Goal: Task Accomplishment & Management: Use online tool/utility

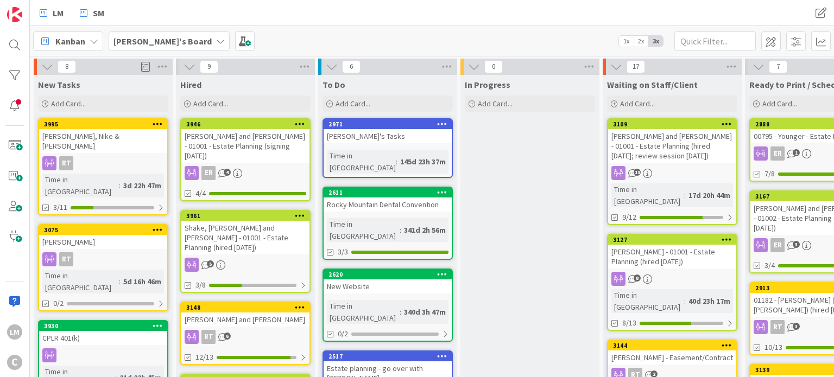
click at [140, 43] on b "[PERSON_NAME]'s Board" at bounding box center [162, 41] width 98 height 11
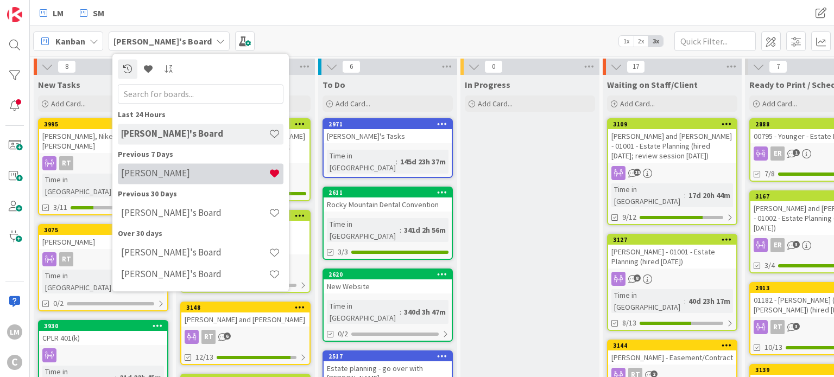
click at [145, 175] on h4 "[PERSON_NAME]" at bounding box center [195, 173] width 148 height 11
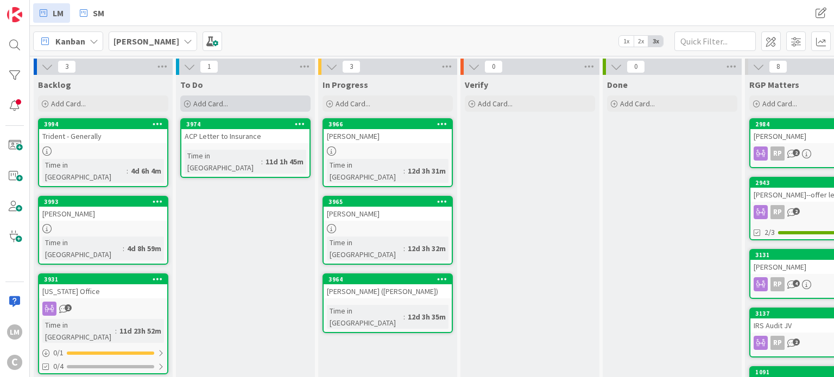
click at [213, 108] on div "Add Card..." at bounding box center [245, 104] width 130 height 16
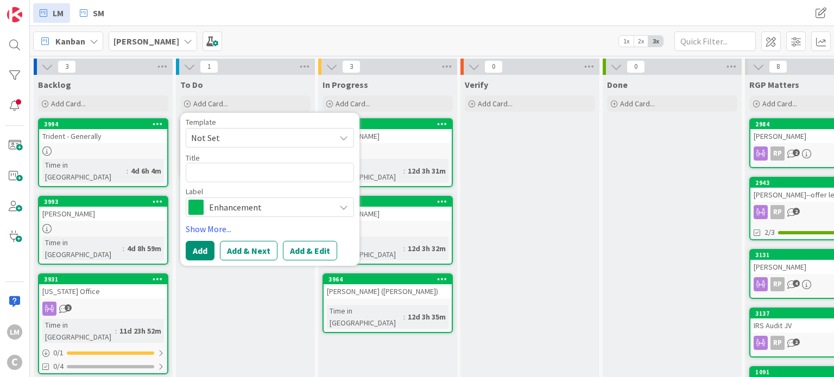
type textarea "x"
type textarea "K"
type textarea "x"
type textarea "Ka"
type textarea "x"
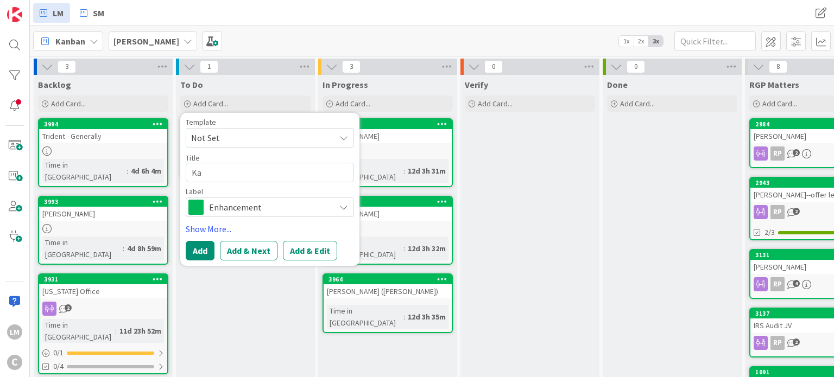
type textarea "Kam"
type textarea "x"
type textarea "[PERSON_NAME]"
type textarea "x"
type textarea "[PERSON_NAME]"
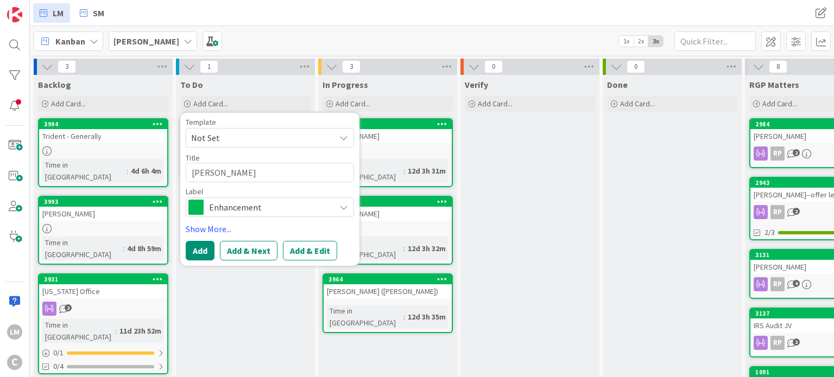
type textarea "x"
type textarea "Kamlam"
type textarea "x"
type textarea "Kamlamr"
type textarea "x"
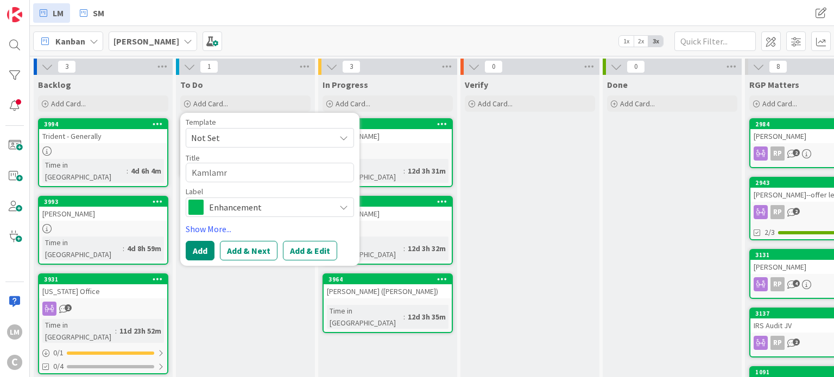
type textarea "Kamlamru"
type textarea "x"
type textarea "Kamlamrut"
type textarea "x"
type textarea "Kamlamrut"
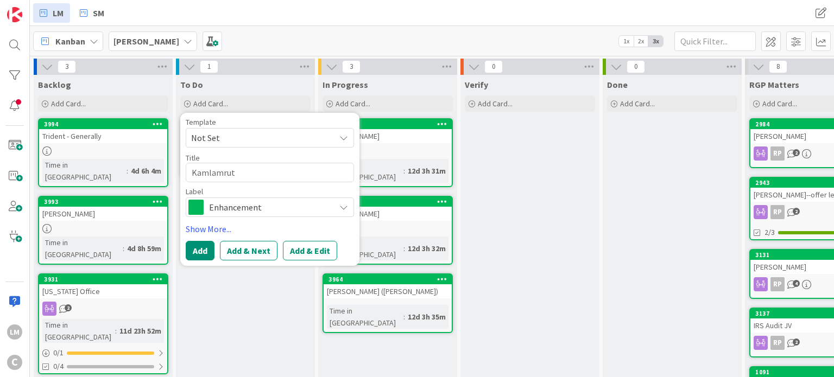
type textarea "x"
type textarea "Kamlamrut H"
type textarea "x"
type textarea "Kamlamrut Ho"
type textarea "x"
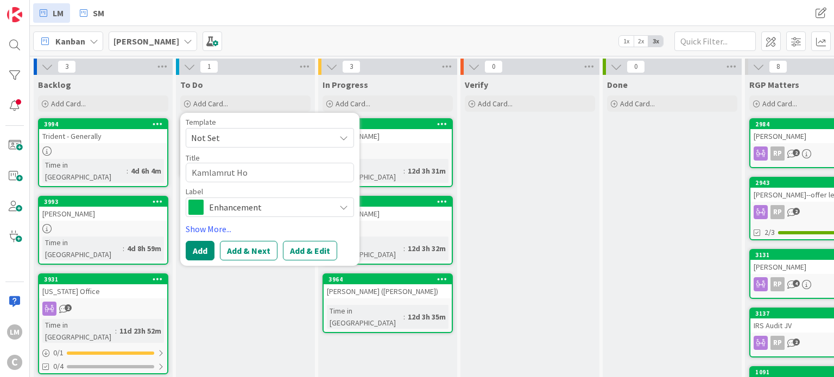
type textarea "Kamlamrut Hos"
type textarea "x"
type textarea "Kamlamrut Hosp"
type textarea "x"
type textarea "Kamlamrut Hospi"
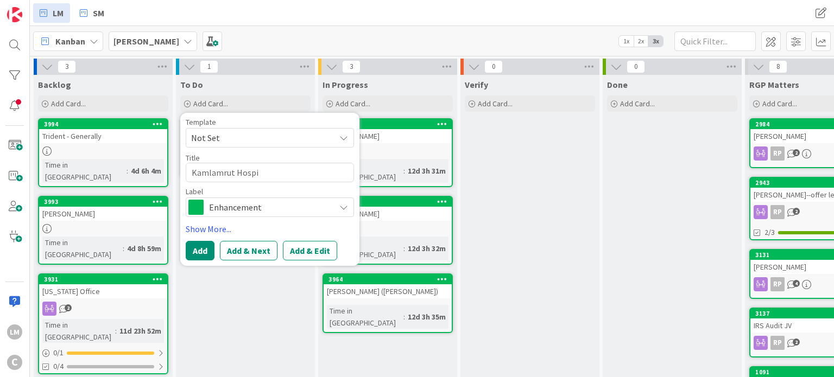
type textarea "x"
type textarea "Kamlamrut Hospit"
type textarea "x"
type textarea "Kamlamrut Hospita"
type textarea "x"
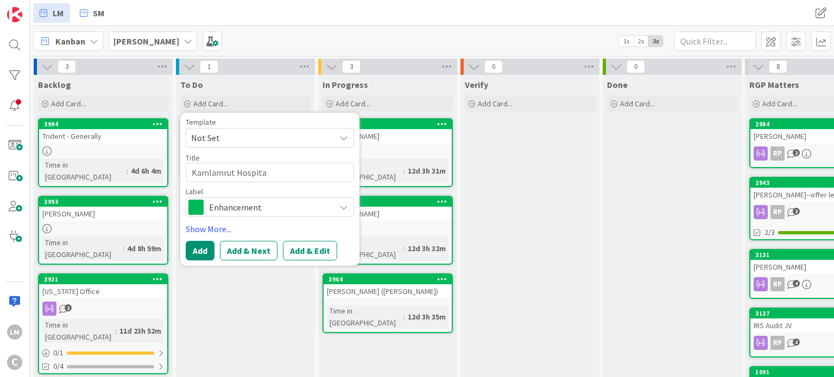
type textarea "[GEOGRAPHIC_DATA]"
type textarea "x"
type textarea "[GEOGRAPHIC_DATA]"
type textarea "x"
type textarea "[GEOGRAPHIC_DATA]"
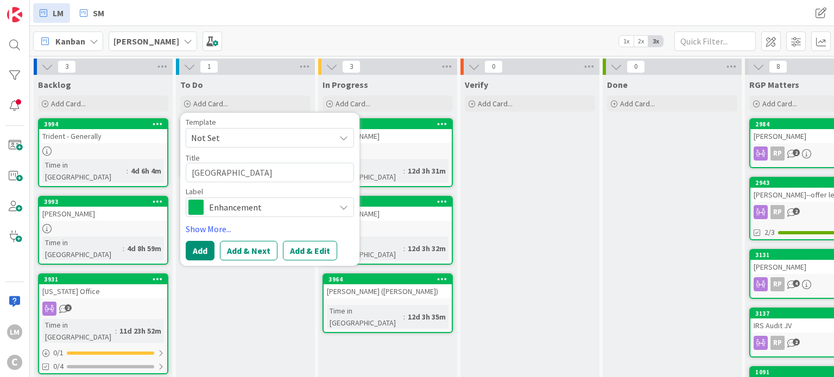
type textarea "x"
type textarea "Kamlamrut Hospitality"
type textarea "x"
type textarea "Kamlamrut Hospitality"
type textarea "x"
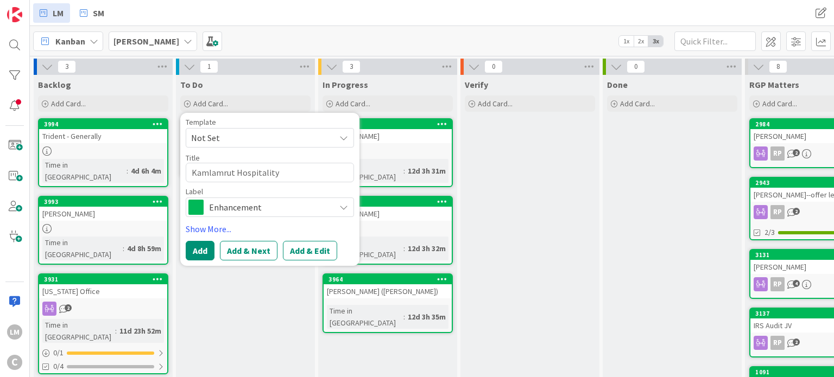
type textarea "Kamlamrut Hospitality 0"
type textarea "x"
type textarea "Kamlamrut Hospitality 0"
type textarea "x"
type textarea "Kamlamrut Hospitality 0"
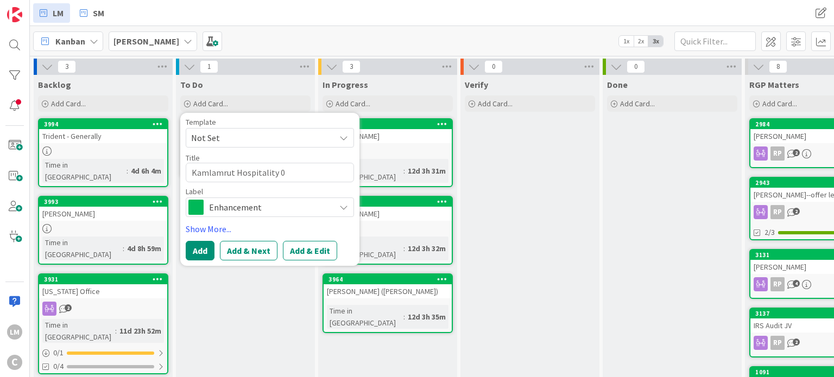
type textarea "x"
type textarea "Kamlamrut Hospitality 0"
type textarea "x"
type textarea "[GEOGRAPHIC_DATA] 0-"
type textarea "x"
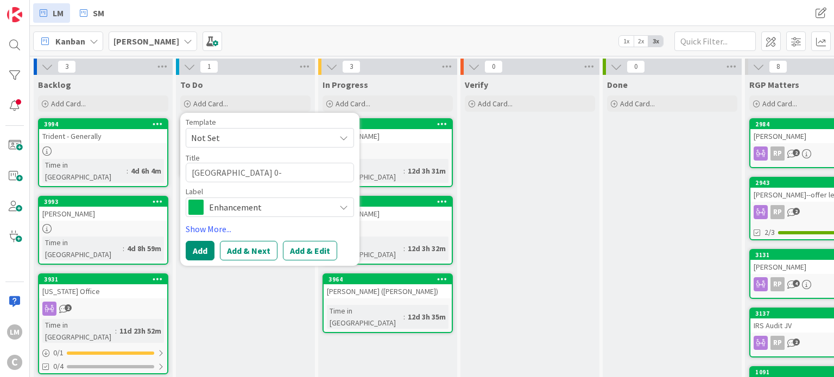
type textarea "[GEOGRAPHIC_DATA] 0-"
type textarea "x"
type textarea "[GEOGRAPHIC_DATA] 0-"
type textarea "x"
type textarea "Kamlamrut Hospitality 0"
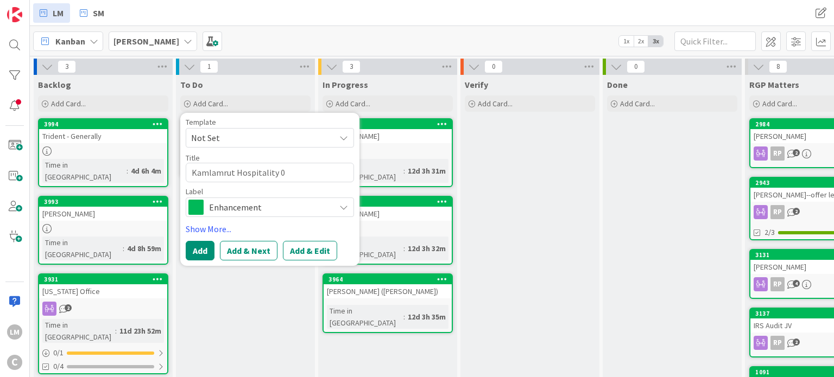
type textarea "x"
type textarea "Kamlamrut Hospitality"
type textarea "x"
type textarea "[GEOGRAPHIC_DATA] -"
type textarea "x"
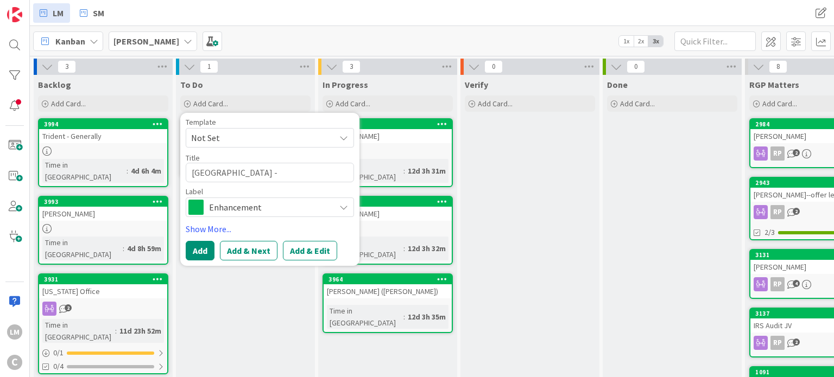
type textarea "[GEOGRAPHIC_DATA] -"
type textarea "x"
type textarea "Kamlamrut Hospitality - S"
type textarea "x"
type textarea "Kamlamrut Hospitality - Se"
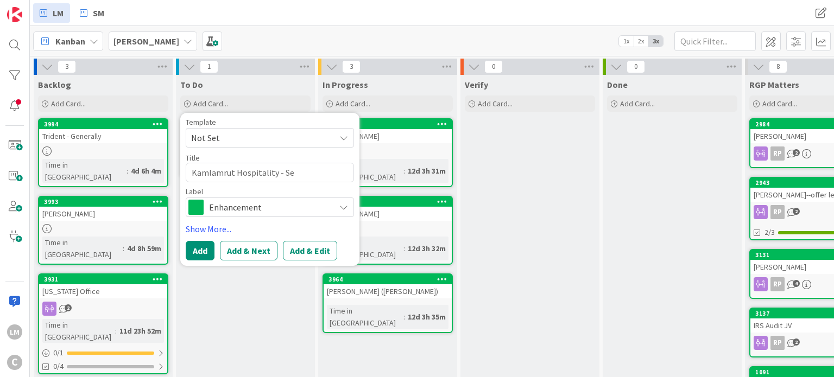
type textarea "x"
type textarea "Kamlamrut Hospitality - Set"
type textarea "x"
type textarea "Kamlamrut Hospitality - Sett"
type textarea "x"
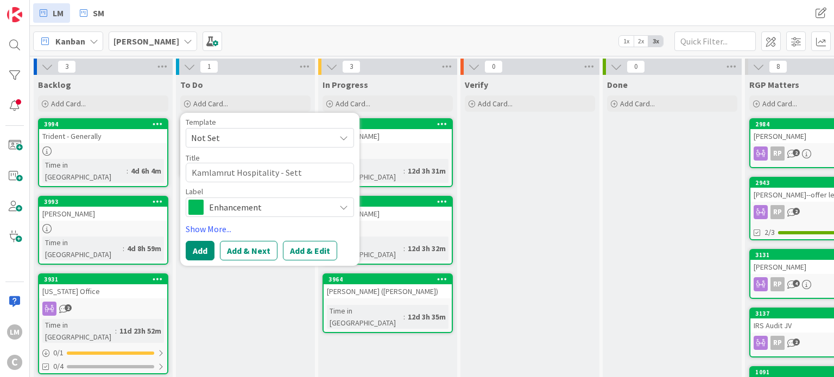
type textarea "Kamlamrut Hospitality - Settl"
type textarea "x"
type textarea "Kamlamrut Hospitality - Settle"
type textarea "x"
type textarea "Kamlamrut Hospitality - Settle"
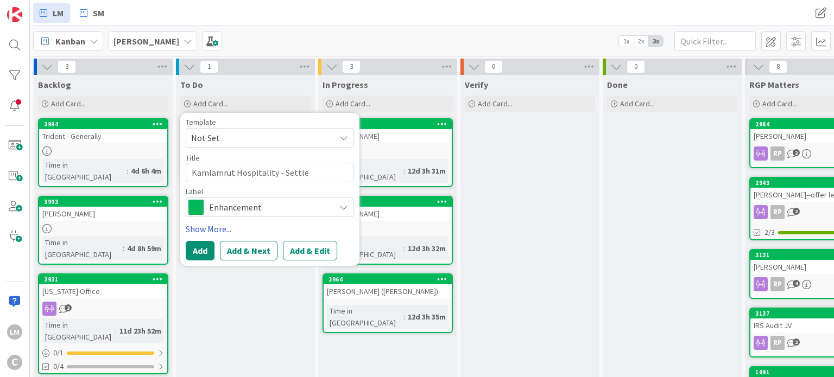
type textarea "x"
type textarea "Kamlamrut Hospitality - Settle S"
type textarea "x"
type textarea "Kamlamrut Hospitality - [PERSON_NAME]"
type textarea "x"
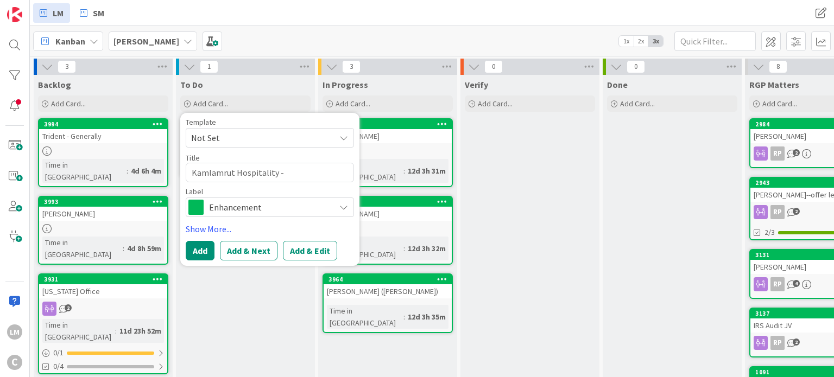
type textarea "Kamlamrut Hospitality - Settle Sli"
type textarea "x"
type textarea "Kamlamrut Hospitality - Settle Slip"
type textarea "x"
type textarea "Kamlamrut Hospitality - Settle Slip"
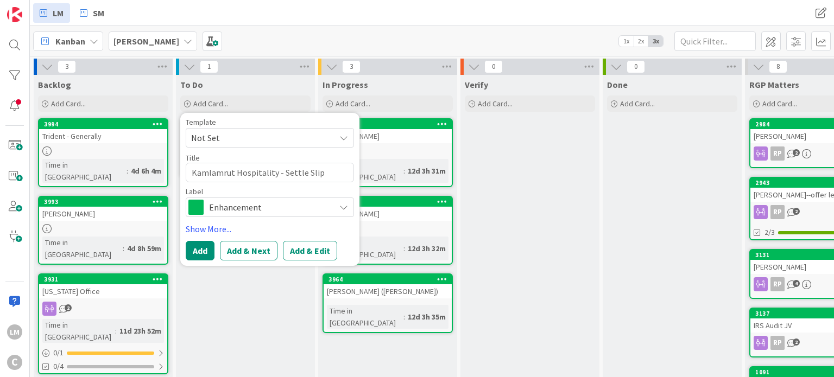
type textarea "x"
type textarea "Kamlamrut Hospitality - Settle Slip a"
type textarea "x"
type textarea "Kamlamrut Hospitality - Settle Slip an"
type textarea "x"
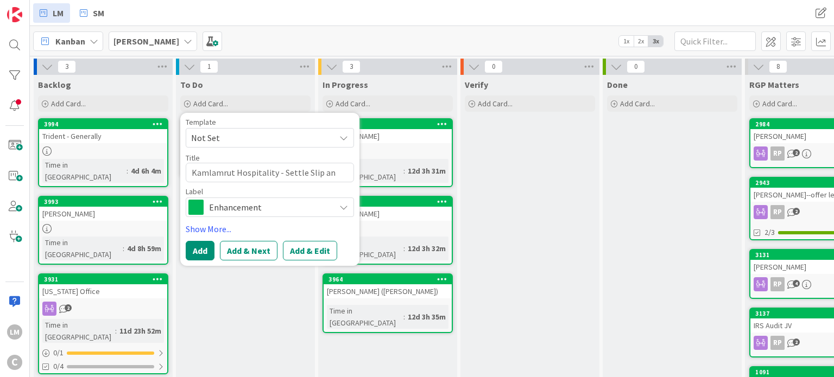
type textarea "Kamlamrut Hospitality - Settle Slip and"
type textarea "x"
type textarea "Kamlamrut Hospitality - Settle Slip and"
type textarea "x"
type textarea "Kamlamrut Hospitality - Settle Slip and F"
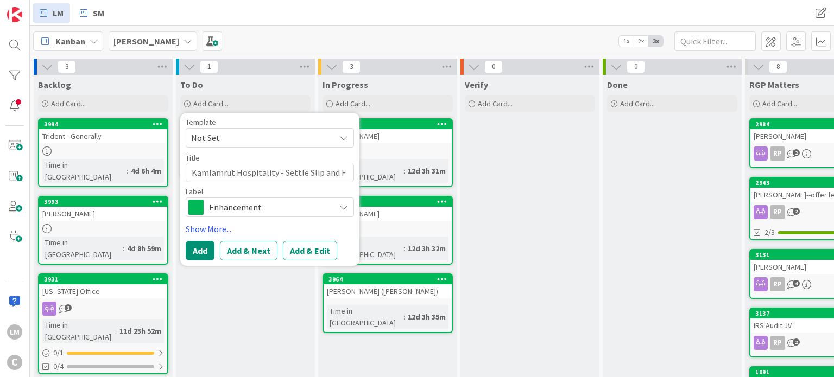
type textarea "x"
type textarea "Kamlamrut Hospitality - Settle Slip and Fa"
type textarea "x"
type textarea "Kamlamrut Hospitality - Settle Slip and Fal"
type textarea "x"
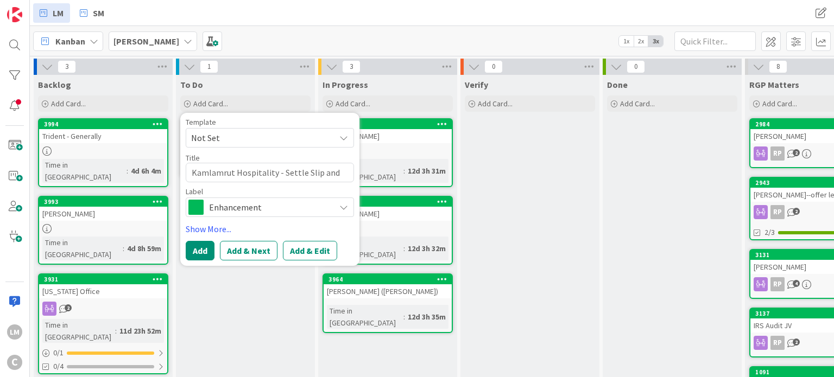
type textarea "Kamlamrut Hospitality - Settle Slip and Fall"
type textarea "x"
type textarea "Kamlamrut Hospitality - Settle Slip and Fall"
type textarea "x"
type textarea "Kamlamrut Hospitality - Settle Slip and Fall C"
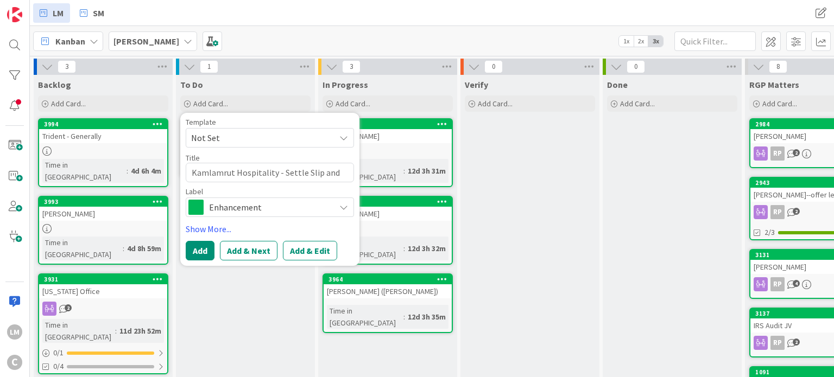
type textarea "x"
type textarea "Kamlamrut Hospitality - Settle Slip and Fall Ca"
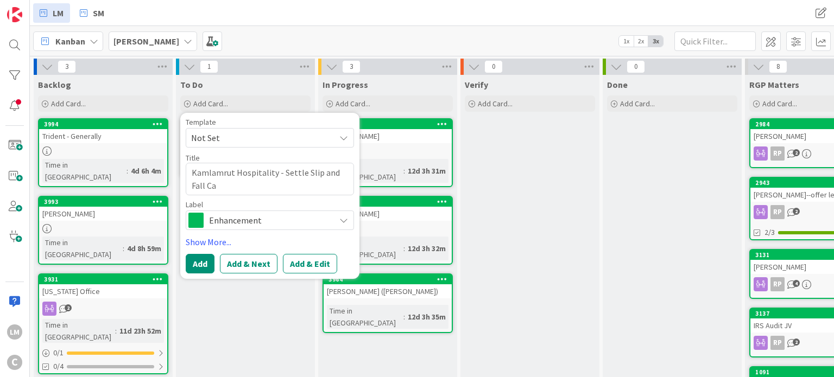
type textarea "x"
type textarea "Kamlamrut Hospitality - Settle Slip and Fall Cas"
type textarea "x"
type textarea "Kamlamrut Hospitality - Settle Slip and Fall Case"
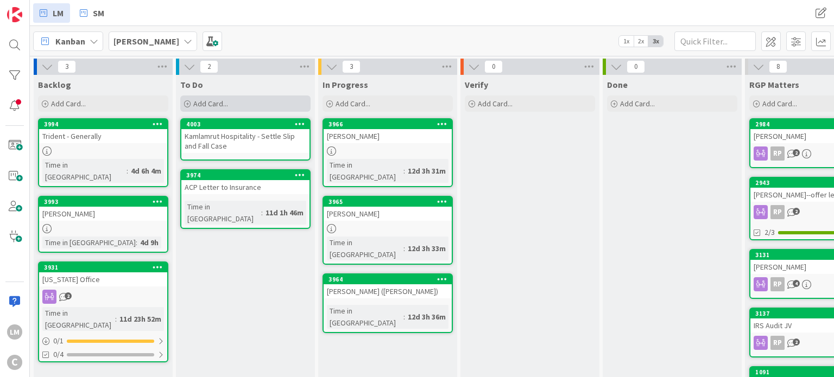
click at [201, 100] on span "Add Card..." at bounding box center [210, 104] width 35 height 10
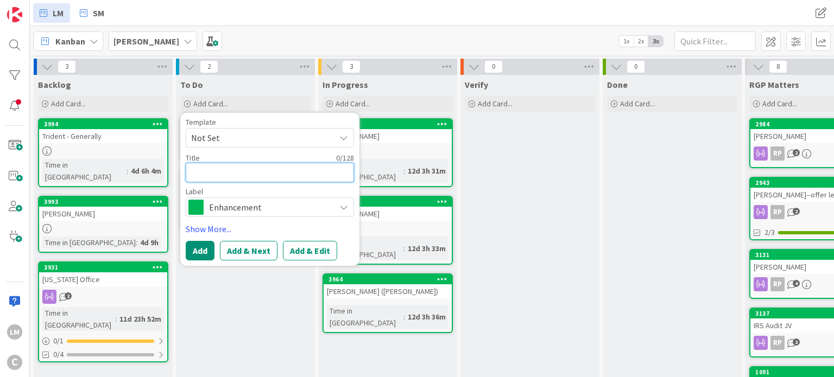
type textarea "x"
type textarea "M"
type textarea "x"
type textarea "MO"
type textarea "x"
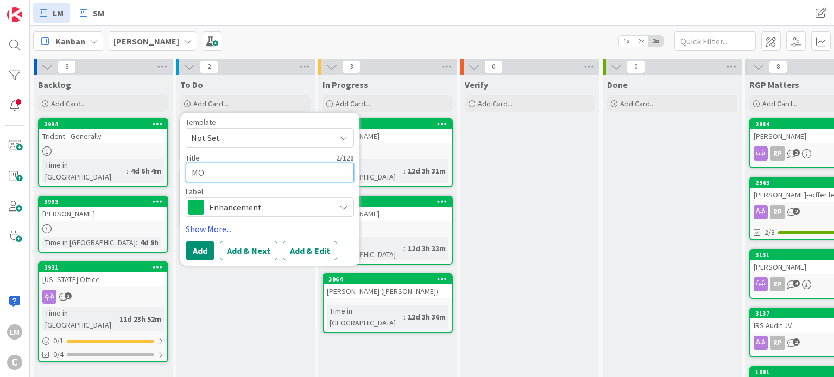
type textarea "MOr"
type textarea "x"
type textarea "MOrg"
type textarea "x"
type textarea "[PERSON_NAME]"
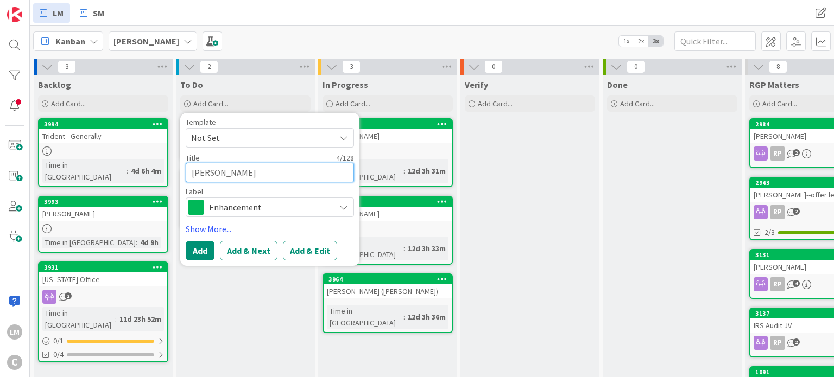
type textarea "x"
type textarea "[PERSON_NAME]"
type textarea "x"
type textarea "[PERSON_NAME]"
type textarea "x"
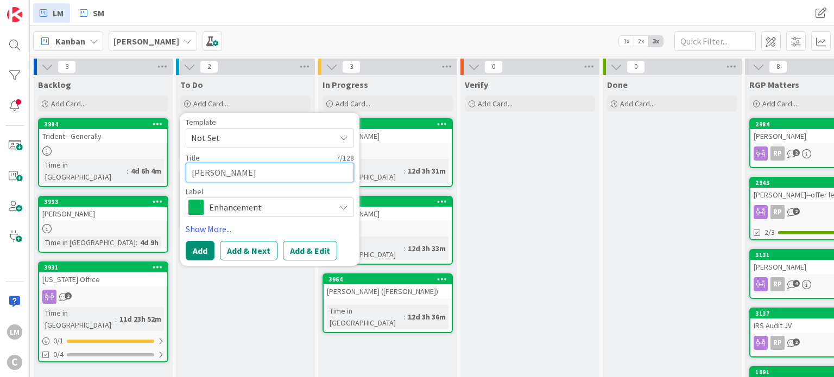
type textarea "[PERSON_NAME] M"
type textarea "x"
type textarea "[PERSON_NAME]"
type textarea "x"
type textarea "[PERSON_NAME]"
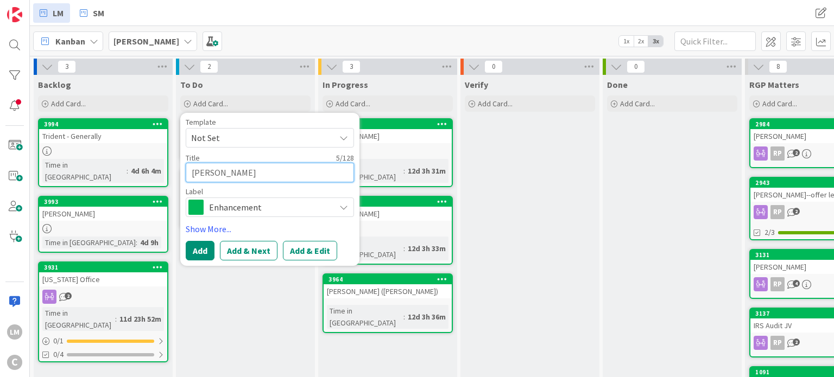
type textarea "x"
type textarea "[PERSON_NAME]"
type textarea "x"
type textarea "MOrg"
type textarea "x"
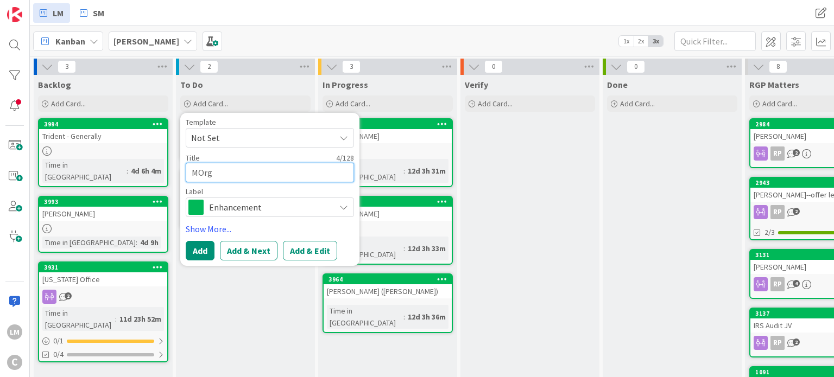
type textarea "MOr"
type textarea "x"
type textarea "MO"
type textarea "x"
type textarea "M"
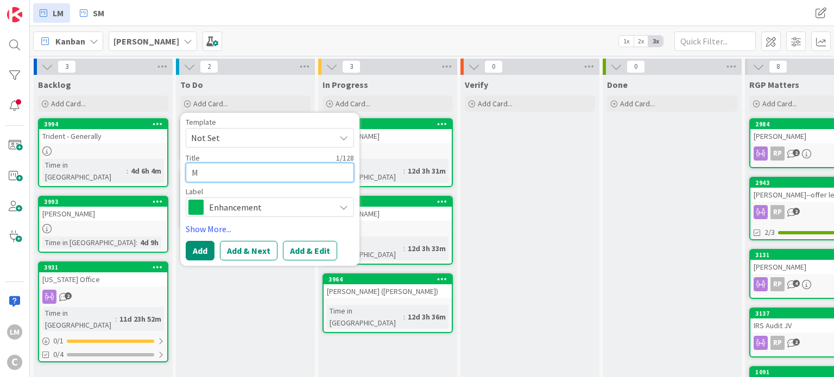
type textarea "x"
type textarea "Mo"
type textarea "x"
type textarea "Mor"
type textarea "x"
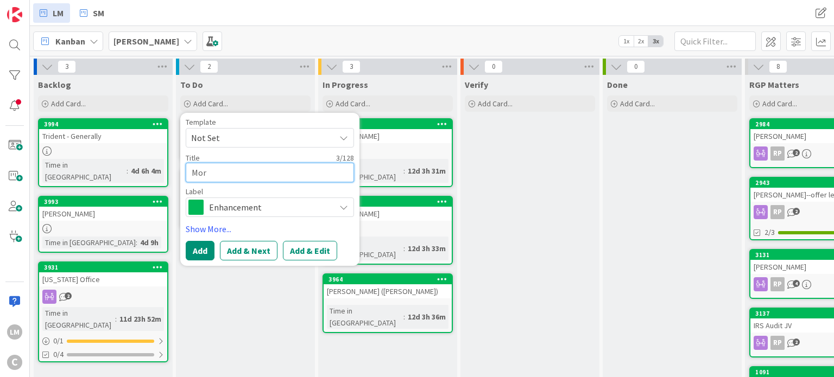
type textarea "Morg"
type textarea "x"
type textarea "[PERSON_NAME]"
type textarea "x"
type textarea "[PERSON_NAME]"
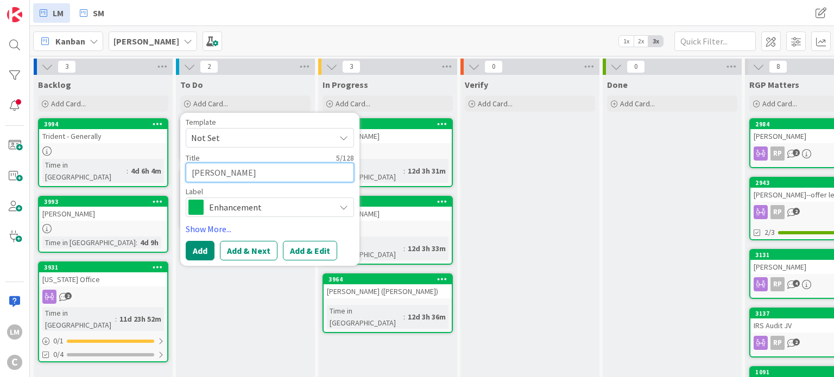
type textarea "x"
type textarea "[PERSON_NAME]"
type textarea "x"
type textarea "[PERSON_NAME]"
type textarea "x"
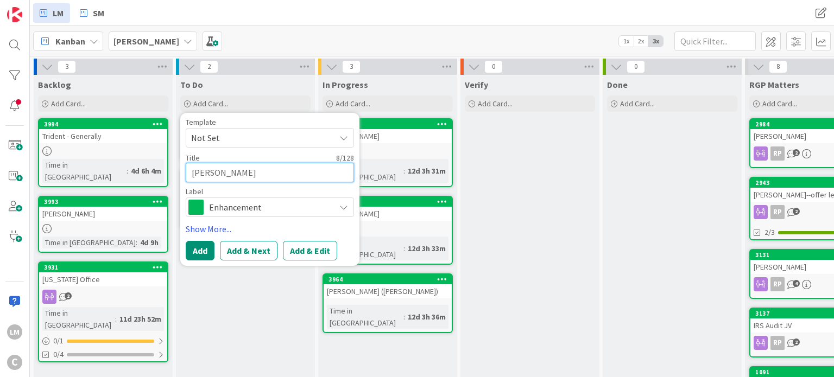
type textarea "[PERSON_NAME]"
type textarea "x"
type textarea "[PERSON_NAME]"
type textarea "x"
type textarea "[PERSON_NAME]"
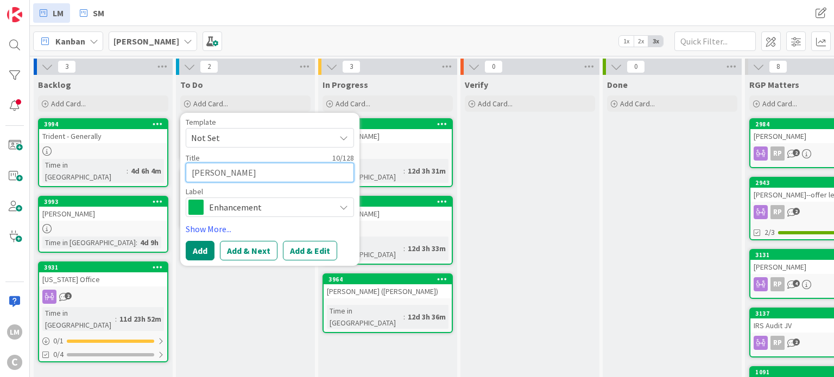
type textarea "x"
type textarea "[PERSON_NAME]"
type textarea "x"
type textarea "[PERSON_NAME]"
type textarea "x"
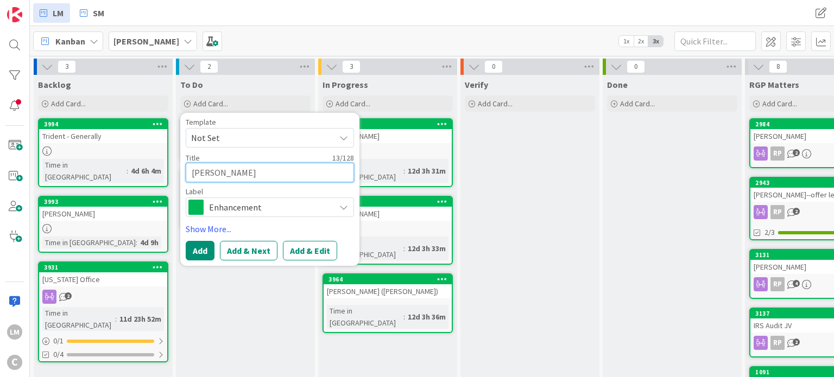
type textarea "[PERSON_NAME]"
type textarea "x"
type textarea "[PERSON_NAME]"
type textarea "x"
type textarea "[PERSON_NAME]"
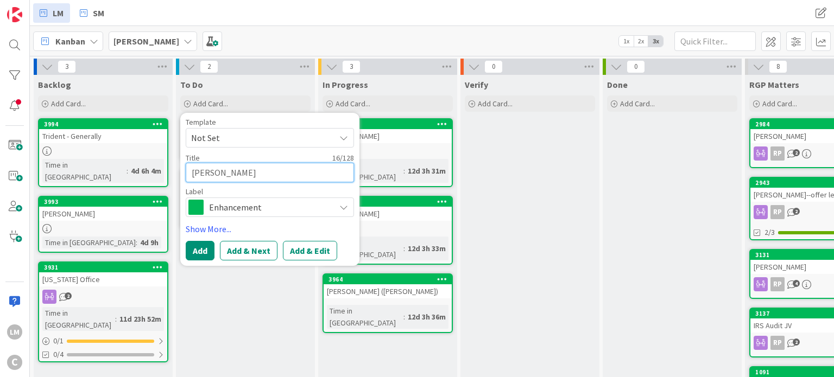
type textarea "x"
type textarea "[PERSON_NAME]"
type textarea "x"
type textarea "[PERSON_NAME] -"
type textarea "x"
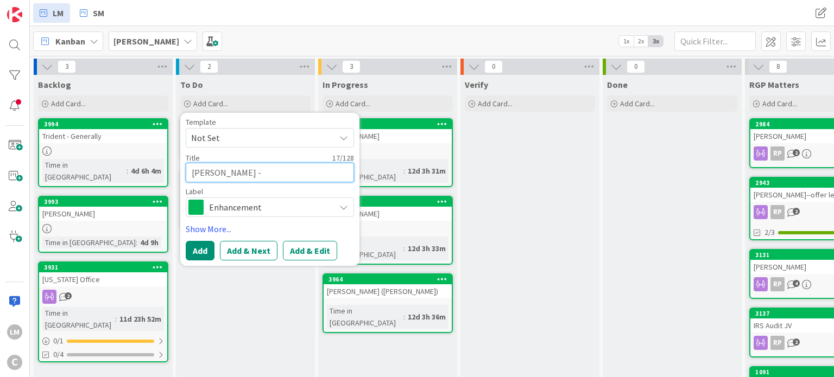
type textarea "[PERSON_NAME] -"
type textarea "x"
type textarea "[PERSON_NAME] - E"
type textarea "x"
type textarea "[PERSON_NAME] - Es"
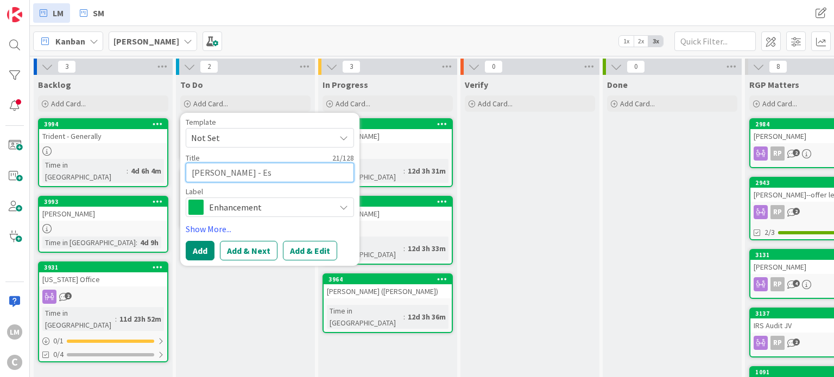
type textarea "x"
type textarea "[PERSON_NAME] - Est"
type textarea "x"
type textarea "[PERSON_NAME] - Esta"
type textarea "x"
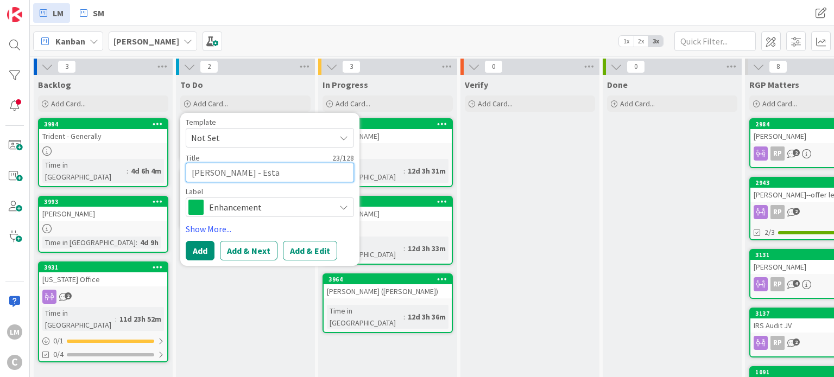
type textarea "[PERSON_NAME] - Estat"
type textarea "x"
type textarea "[PERSON_NAME] - Estate"
type textarea "x"
type textarea "[PERSON_NAME] - Estate"
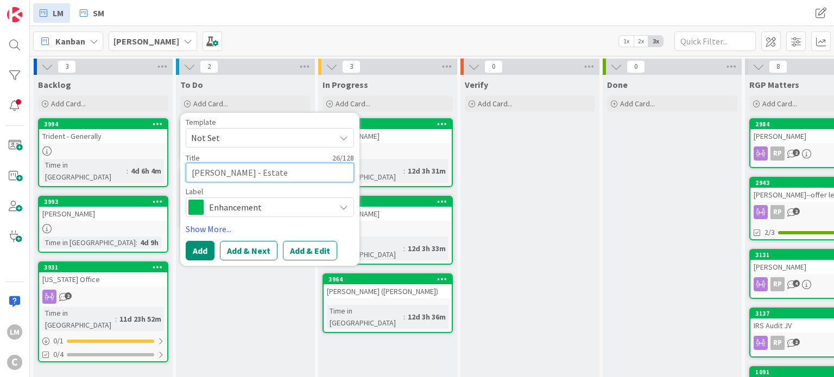
type textarea "x"
type textarea "[PERSON_NAME] - Estate P"
type textarea "x"
type textarea "[PERSON_NAME] - Estate Pl"
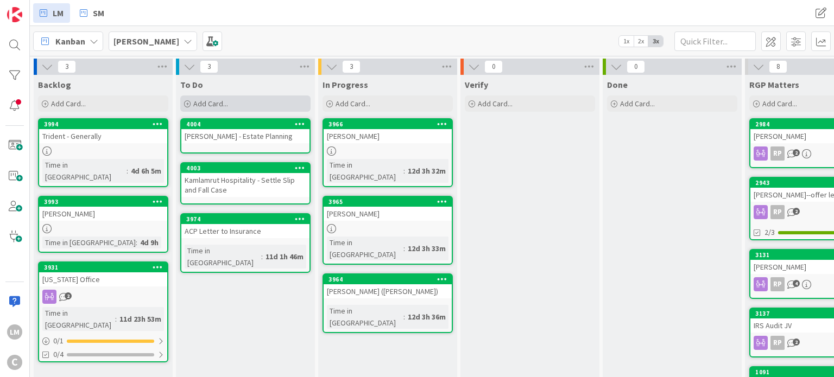
click at [206, 99] on span "Add Card..." at bounding box center [210, 104] width 35 height 10
